Goal: Ask a question

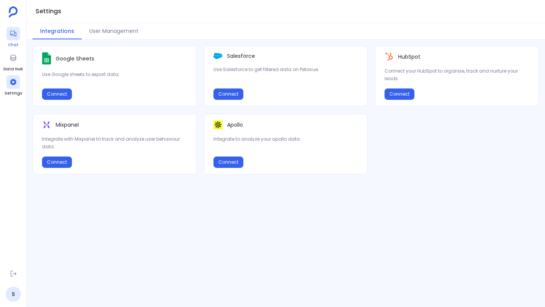
click at [17, 37] on div at bounding box center [13, 34] width 14 height 14
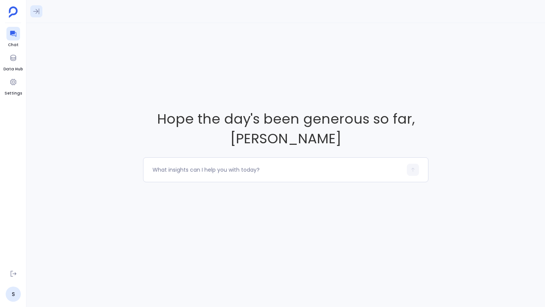
click at [39, 15] on button at bounding box center [36, 11] width 12 height 12
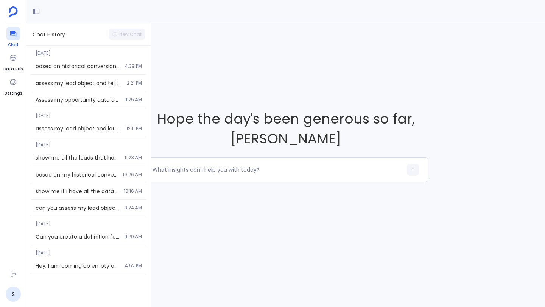
click at [14, 34] on icon at bounding box center [13, 34] width 6 height 6
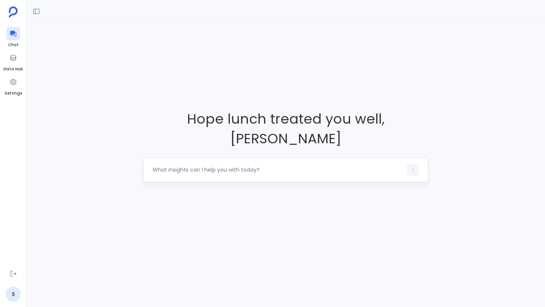
click at [187, 166] on textarea at bounding box center [277, 170] width 250 height 8
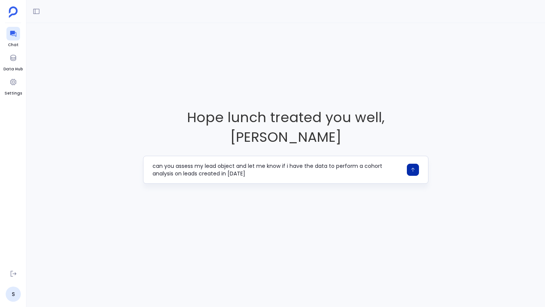
type textarea "can you assess my lead object and let me know if i have the data to perform a c…"
click at [411, 167] on icon "button" at bounding box center [412, 169] width 5 height 5
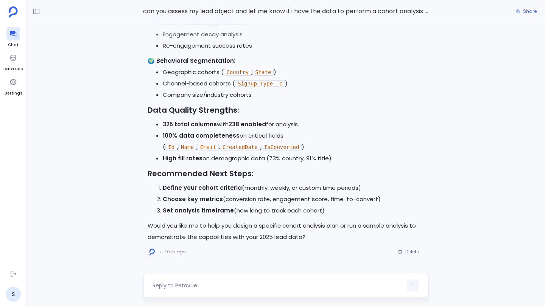
click at [173, 284] on textarea at bounding box center [277, 286] width 250 height 8
type textarea "Now provide me a cohort analysis of all leads created in the last 100 days and …"
click at [412, 286] on icon "button" at bounding box center [412, 283] width 5 height 5
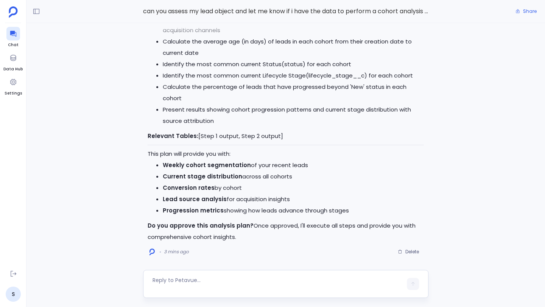
click at [204, 281] on textarea at bounding box center [277, 284] width 250 height 15
type textarea "p"
type textarea "Approve"
click at [411, 286] on icon "button" at bounding box center [412, 285] width 5 height 5
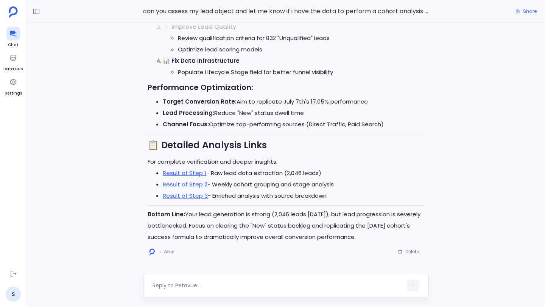
click at [188, 287] on textarea at bounding box center [277, 286] width 250 height 8
click at [198, 281] on div at bounding box center [277, 286] width 250 height 12
click at [196, 283] on textarea at bounding box center [277, 286] width 250 height 8
type textarea "how much pipeline was created from the leads that converted and also outline th…"
click at [412, 284] on icon "button" at bounding box center [412, 284] width 3 height 4
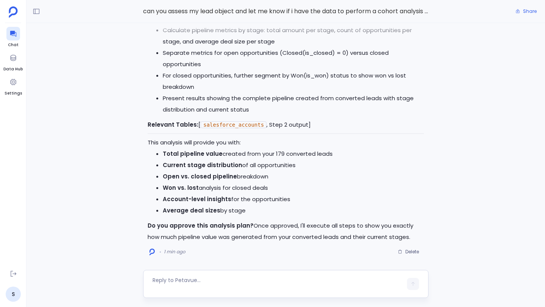
click at [266, 278] on textarea at bounding box center [277, 284] width 250 height 15
type textarea "I approve"
click at [415, 281] on button "button" at bounding box center [413, 286] width 12 height 12
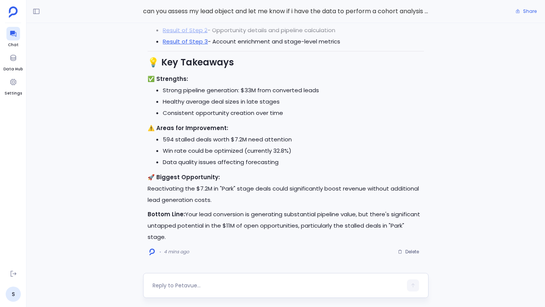
click at [194, 285] on textarea at bounding box center [277, 286] width 250 height 8
type textarea "C"
click at [35, 11] on icon at bounding box center [36, 12] width 6 height 6
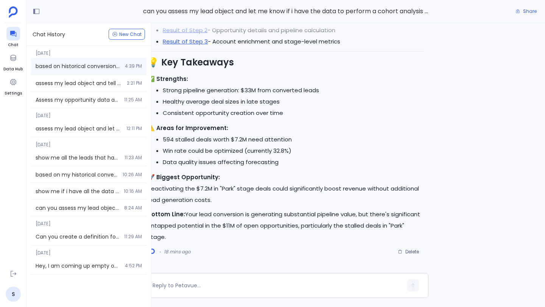
click at [140, 67] on span "4:39 PM" at bounding box center [133, 66] width 17 height 6
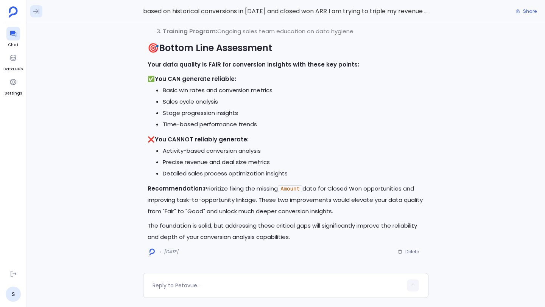
click at [36, 12] on icon at bounding box center [37, 12] width 8 height 8
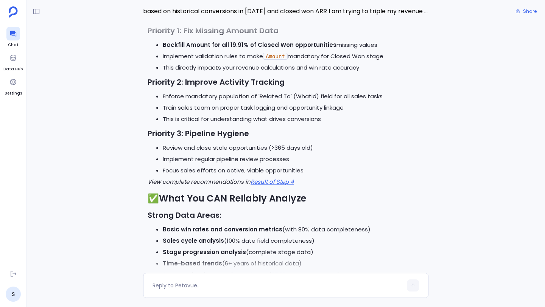
scroll to position [-507, 0]
